Goal: Information Seeking & Learning: Learn about a topic

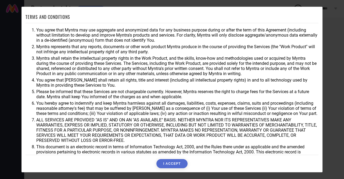
scroll to position [16, 0]
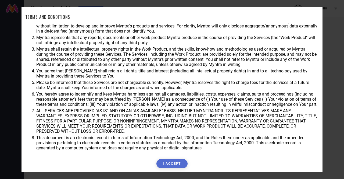
click at [172, 165] on button "I ACCEPT" at bounding box center [171, 163] width 31 height 9
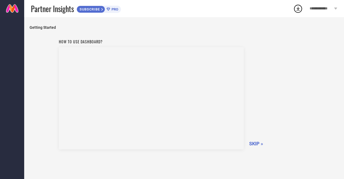
click at [254, 145] on span "SKIP »" at bounding box center [256, 144] width 14 height 6
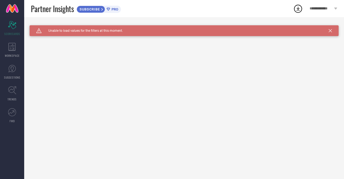
click at [107, 33] on div "Caution Created with Sketch. Unable to load values for the filters at this mome…" at bounding box center [184, 30] width 309 height 11
click at [332, 29] on div "Caution Created with Sketch. Unable to load values for the filters at this mome…" at bounding box center [184, 30] width 309 height 11
click at [329, 30] on icon at bounding box center [330, 30] width 3 height 3
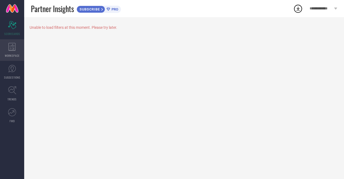
click at [15, 44] on icon at bounding box center [12, 47] width 8 height 8
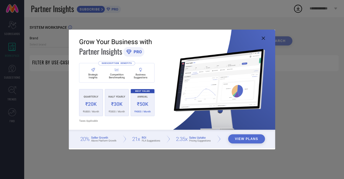
type input "1 STOP FASHION"
type input "All"
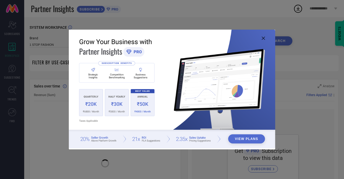
click at [262, 37] on icon at bounding box center [263, 38] width 3 height 3
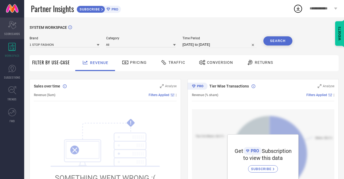
click at [14, 30] on div "Scorecard SCORECARDS" at bounding box center [12, 27] width 24 height 21
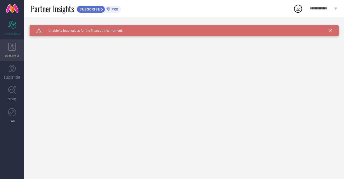
click at [15, 55] on span "WORKSPACE" at bounding box center [12, 55] width 15 height 4
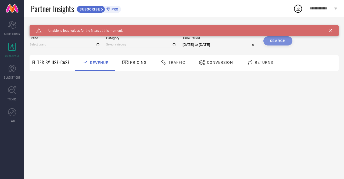
type input "1 STOP FASHION"
type input "All"
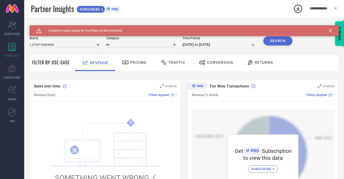
click at [331, 29] on div "Caution Created with Sketch. Unable to load values for the filters at this mome…" at bounding box center [184, 30] width 309 height 11
click at [223, 65] on div "Conversion" at bounding box center [216, 62] width 37 height 9
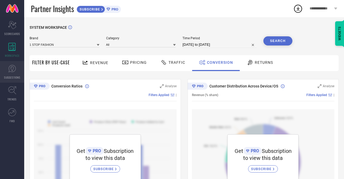
click at [15, 64] on icon at bounding box center [12, 68] width 8 height 8
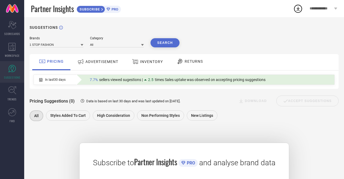
click at [93, 61] on span "ADVERTISEMENT" at bounding box center [101, 61] width 33 height 4
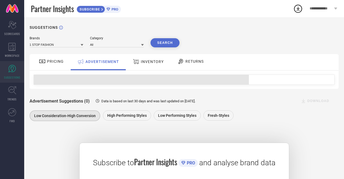
click at [150, 66] on div "INVENTORY" at bounding box center [148, 62] width 34 height 10
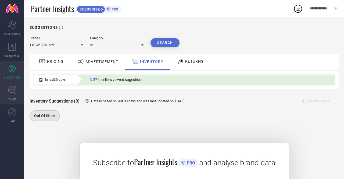
click at [4, 94] on link "TRENDS" at bounding box center [12, 93] width 24 height 21
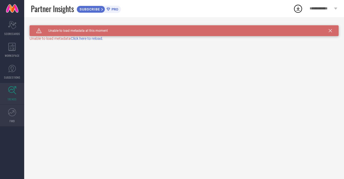
click at [11, 114] on icon at bounding box center [12, 112] width 8 height 8
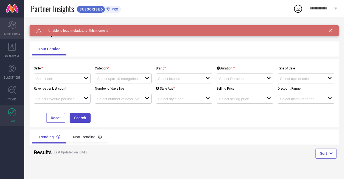
click at [8, 25] on div "Scorecard SCORECARDS" at bounding box center [12, 27] width 24 height 21
